Goal: Task Accomplishment & Management: Use online tool/utility

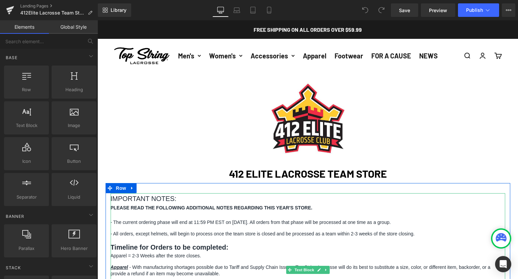
click at [256, 226] on p "- The current ordering phase will end at 11:59 PM EST on [DATE]. All orders fro…" at bounding box center [308, 222] width 395 height 7
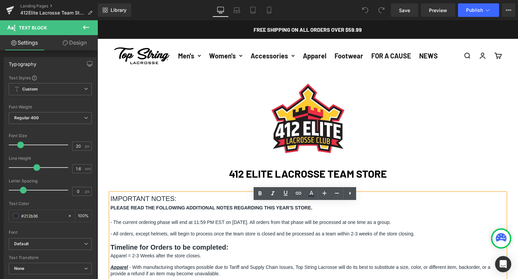
click at [257, 226] on p "- The current ordering phase will end at 11:59 PM EST on [DATE]. All orders fro…" at bounding box center [308, 222] width 395 height 7
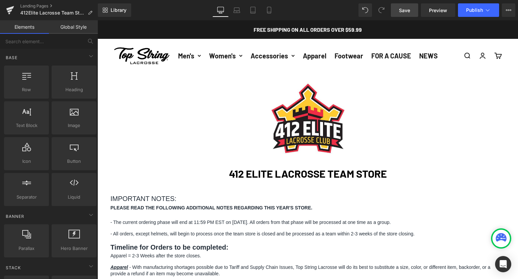
click at [406, 6] on link "Save" at bounding box center [404, 9] width 27 height 13
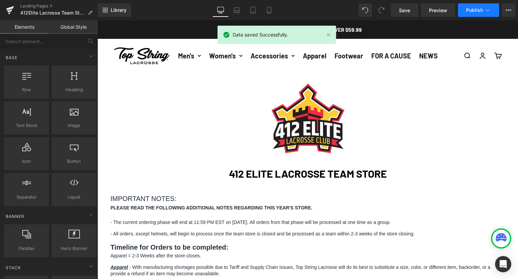
click at [484, 9] on icon at bounding box center [487, 10] width 7 height 7
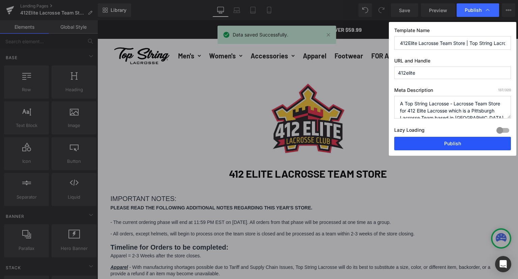
click at [454, 147] on button "Publish" at bounding box center [452, 143] width 117 height 13
